Goal: Transaction & Acquisition: Purchase product/service

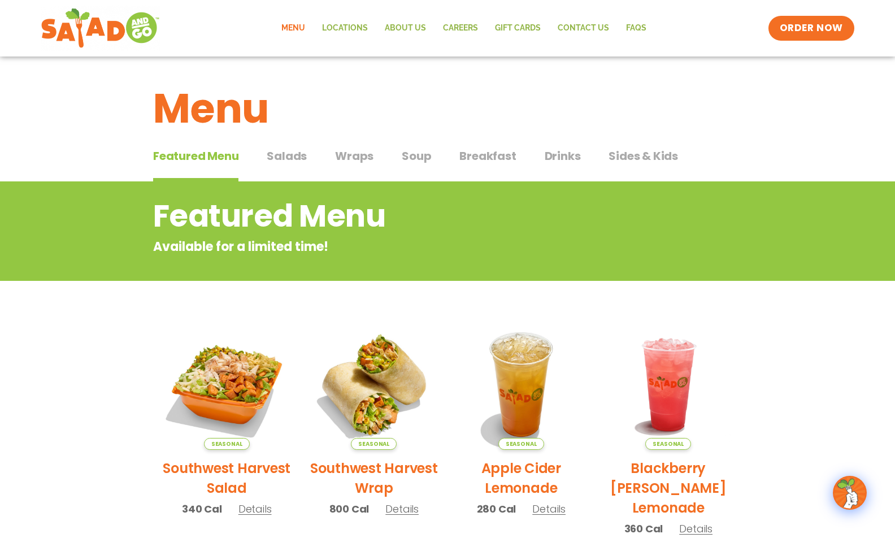
click at [290, 151] on span "Salads" at bounding box center [287, 155] width 40 height 17
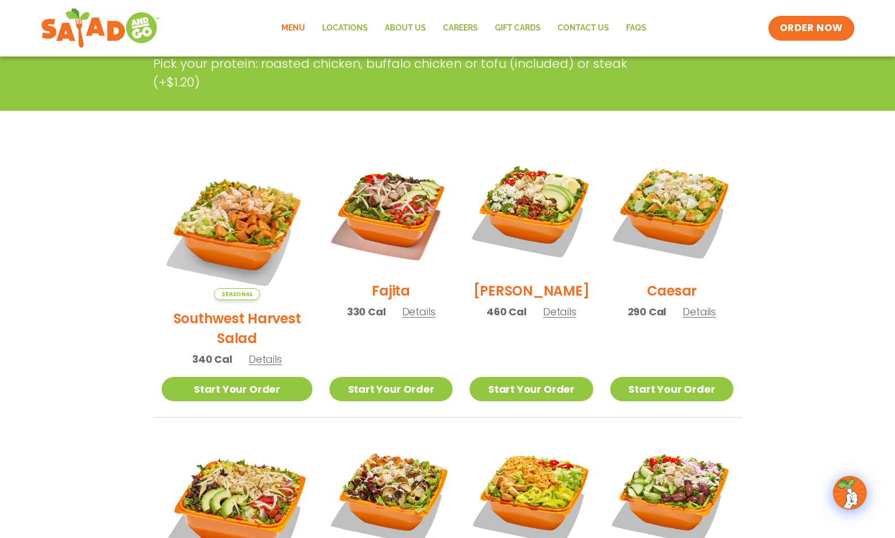
scroll to position [282, 0]
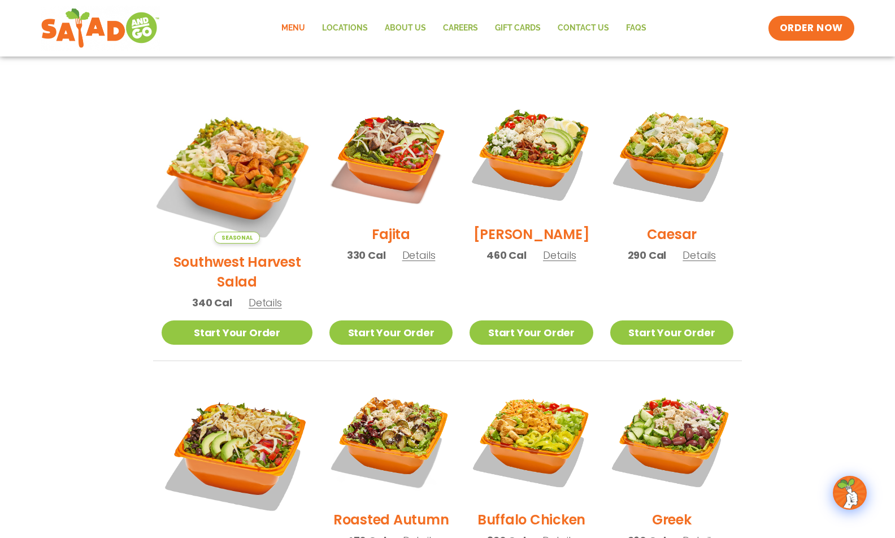
click at [226, 176] on img at bounding box center [237, 168] width 177 height 177
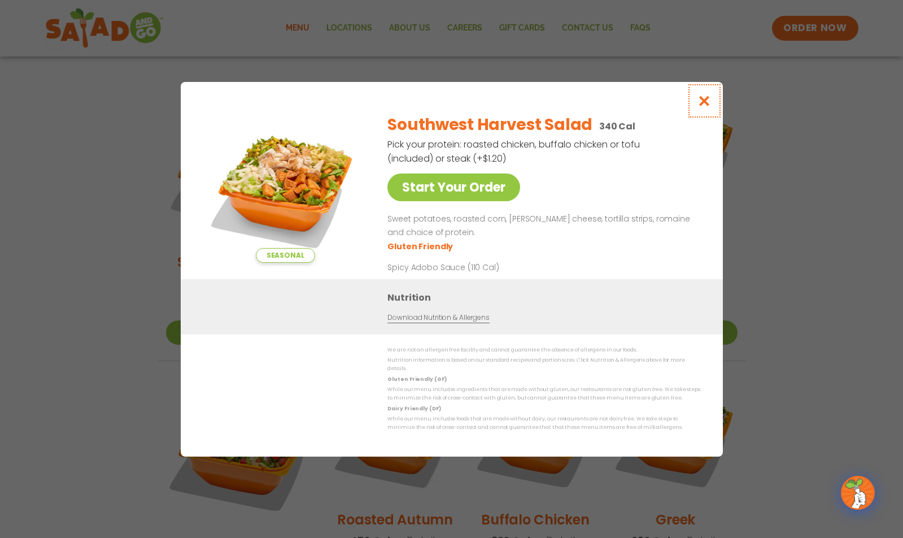
click at [705, 106] on icon "Close modal" at bounding box center [704, 101] width 14 height 12
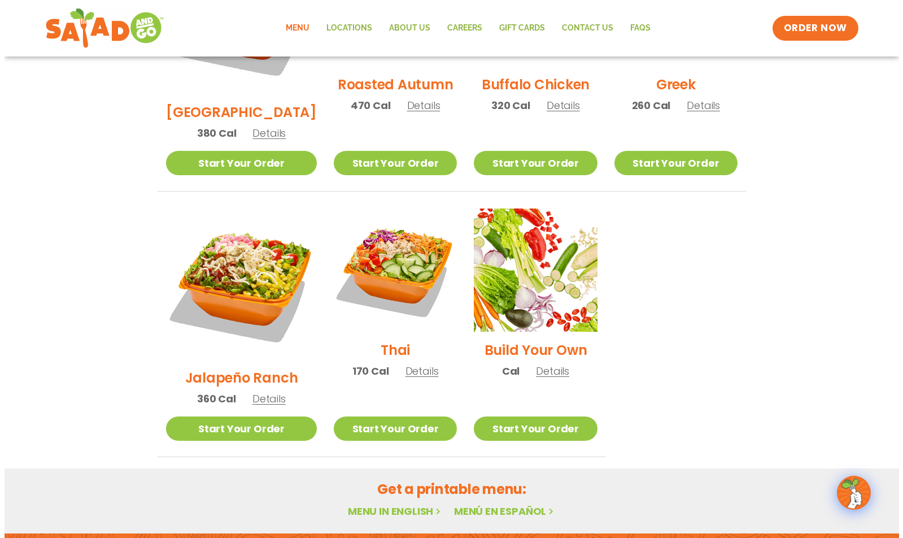
scroll to position [734, 0]
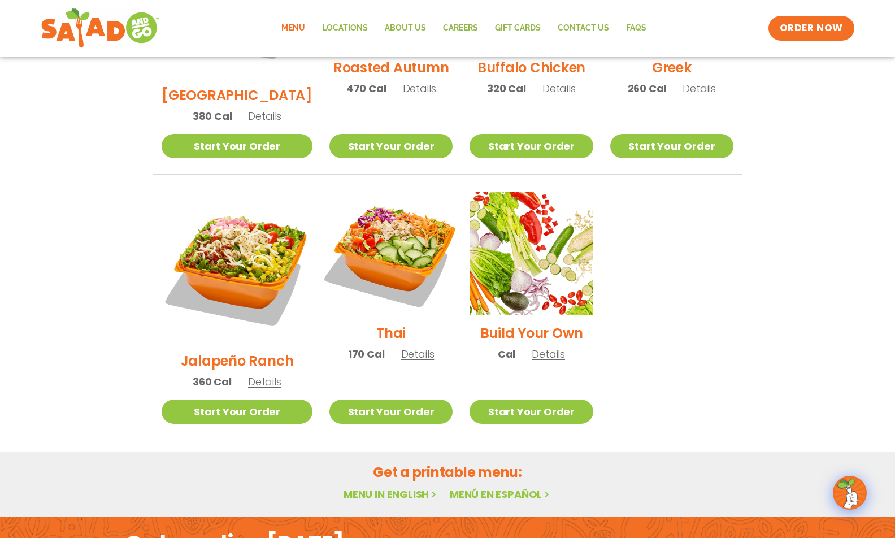
click at [375, 206] on img at bounding box center [391, 253] width 145 height 145
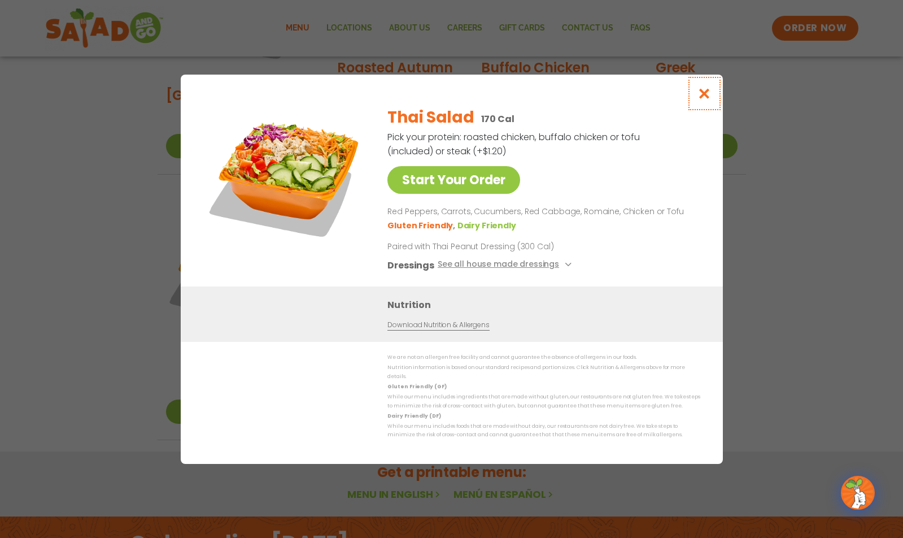
click at [705, 99] on icon "Close modal" at bounding box center [704, 94] width 14 height 12
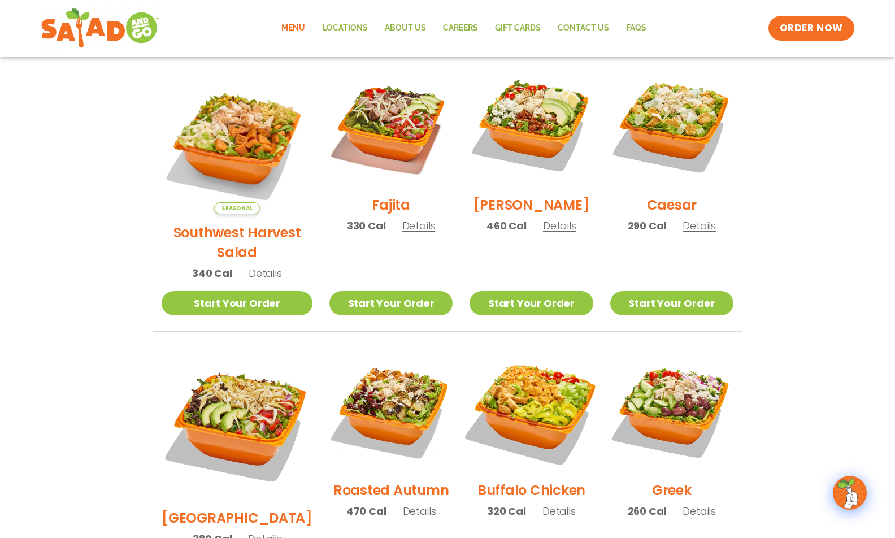
scroll to position [293, 0]
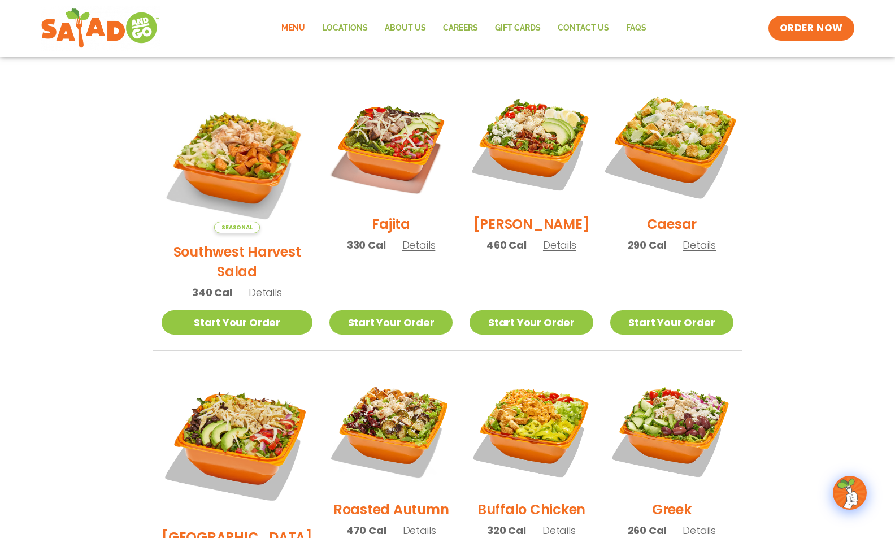
click at [676, 161] on img at bounding box center [671, 144] width 145 height 145
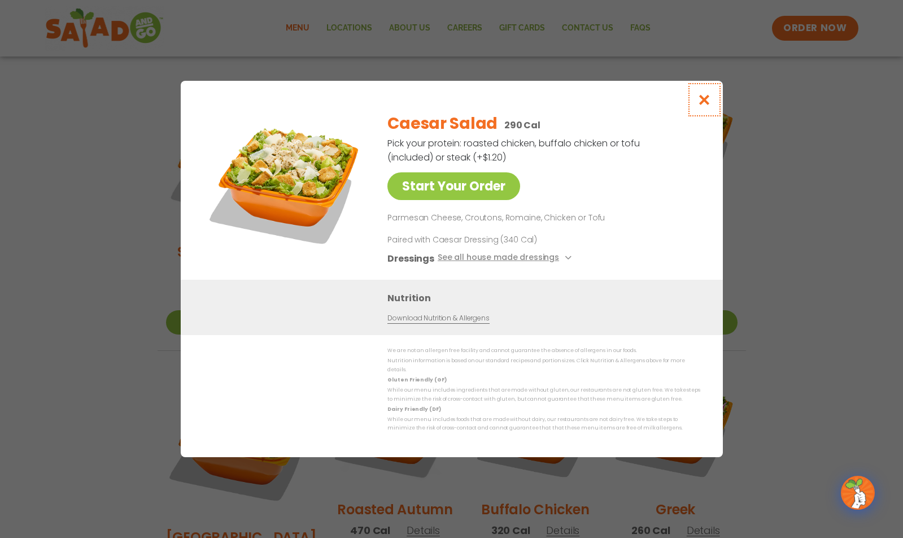
click at [702, 104] on icon "Close modal" at bounding box center [704, 100] width 14 height 12
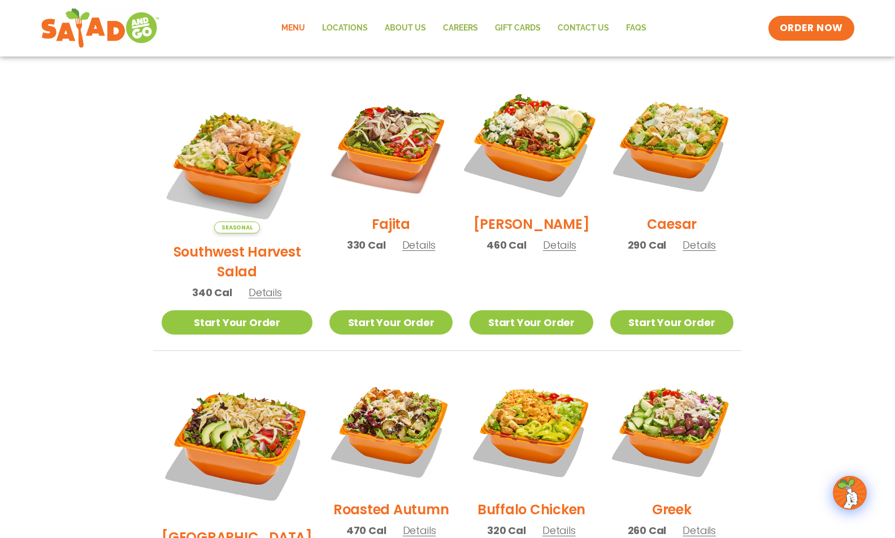
click at [504, 144] on img at bounding box center [531, 144] width 145 height 145
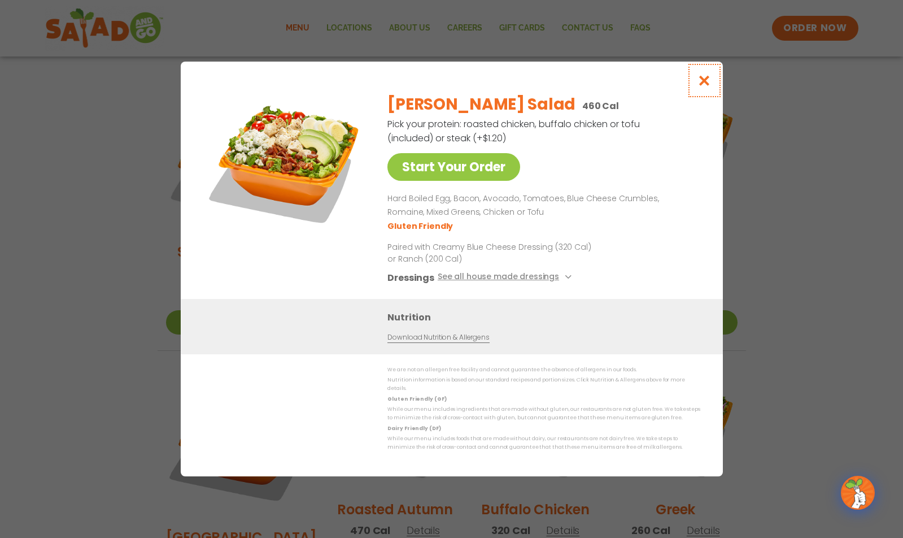
click at [703, 84] on icon "Close modal" at bounding box center [704, 81] width 14 height 12
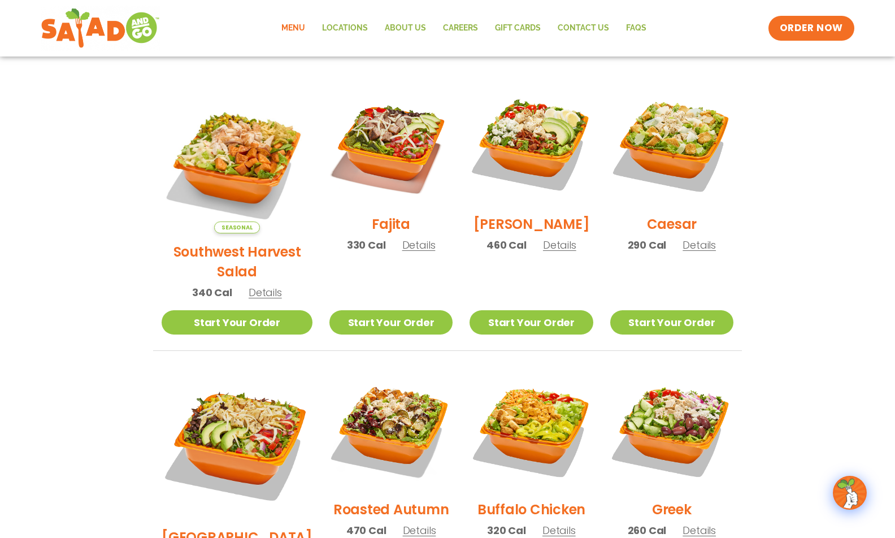
click at [703, 84] on img at bounding box center [671, 143] width 123 height 123
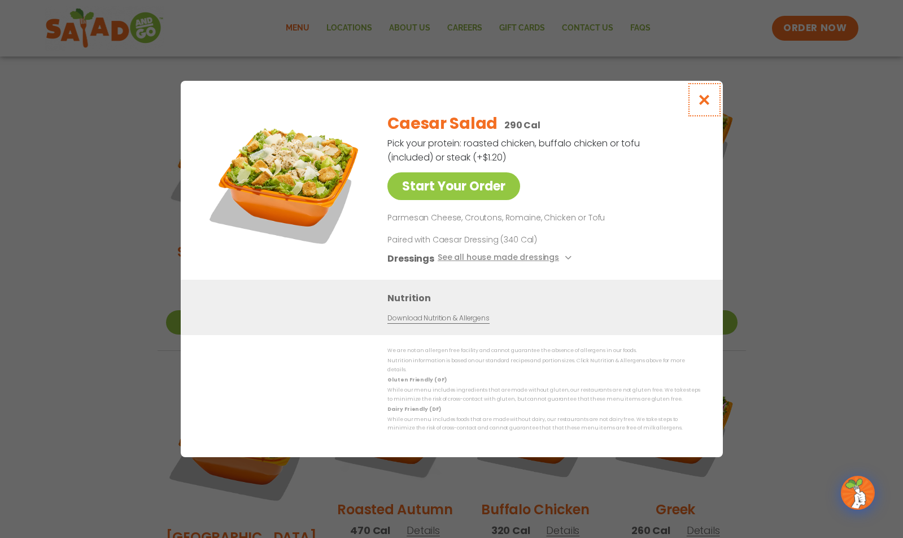
click at [702, 103] on icon "Close modal" at bounding box center [704, 100] width 14 height 12
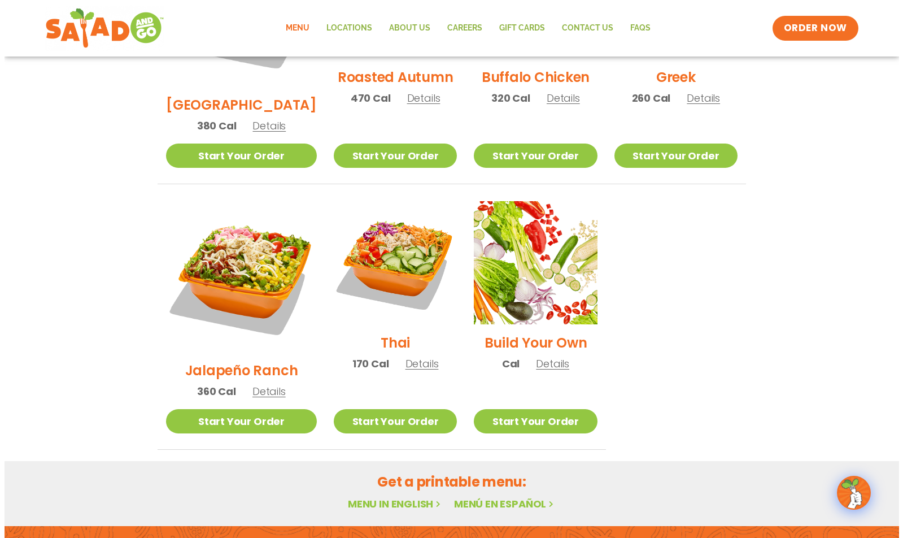
scroll to position [744, 0]
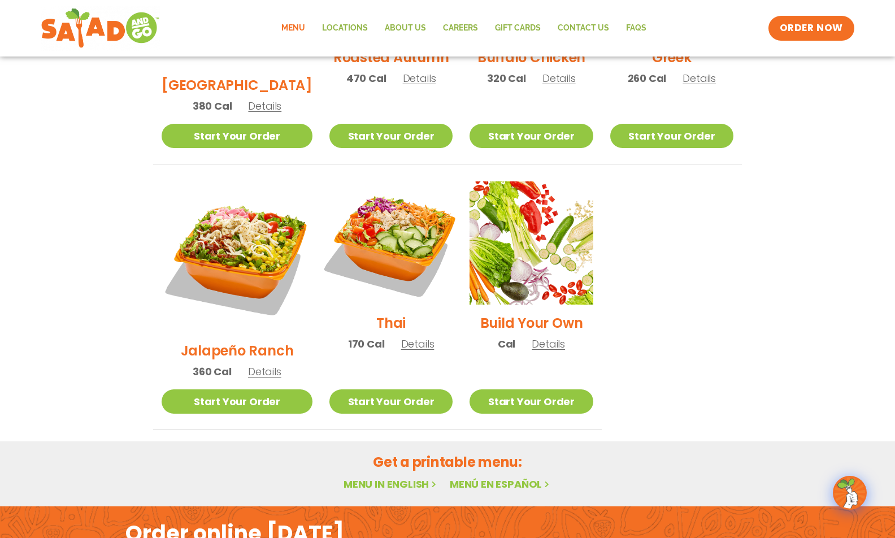
click at [378, 215] on img at bounding box center [391, 243] width 145 height 145
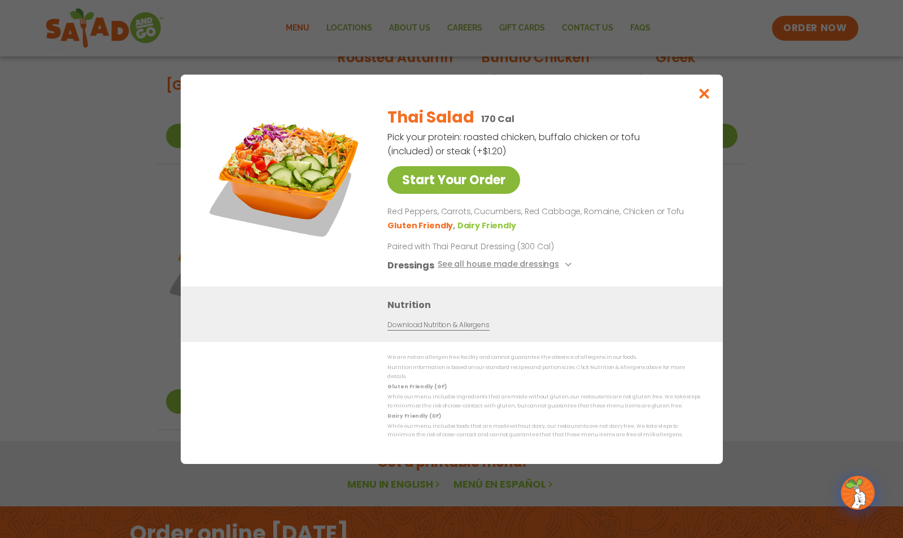
click at [462, 184] on link "Start Your Order" at bounding box center [453, 180] width 133 height 28
